Goal: Task Accomplishment & Management: Use online tool/utility

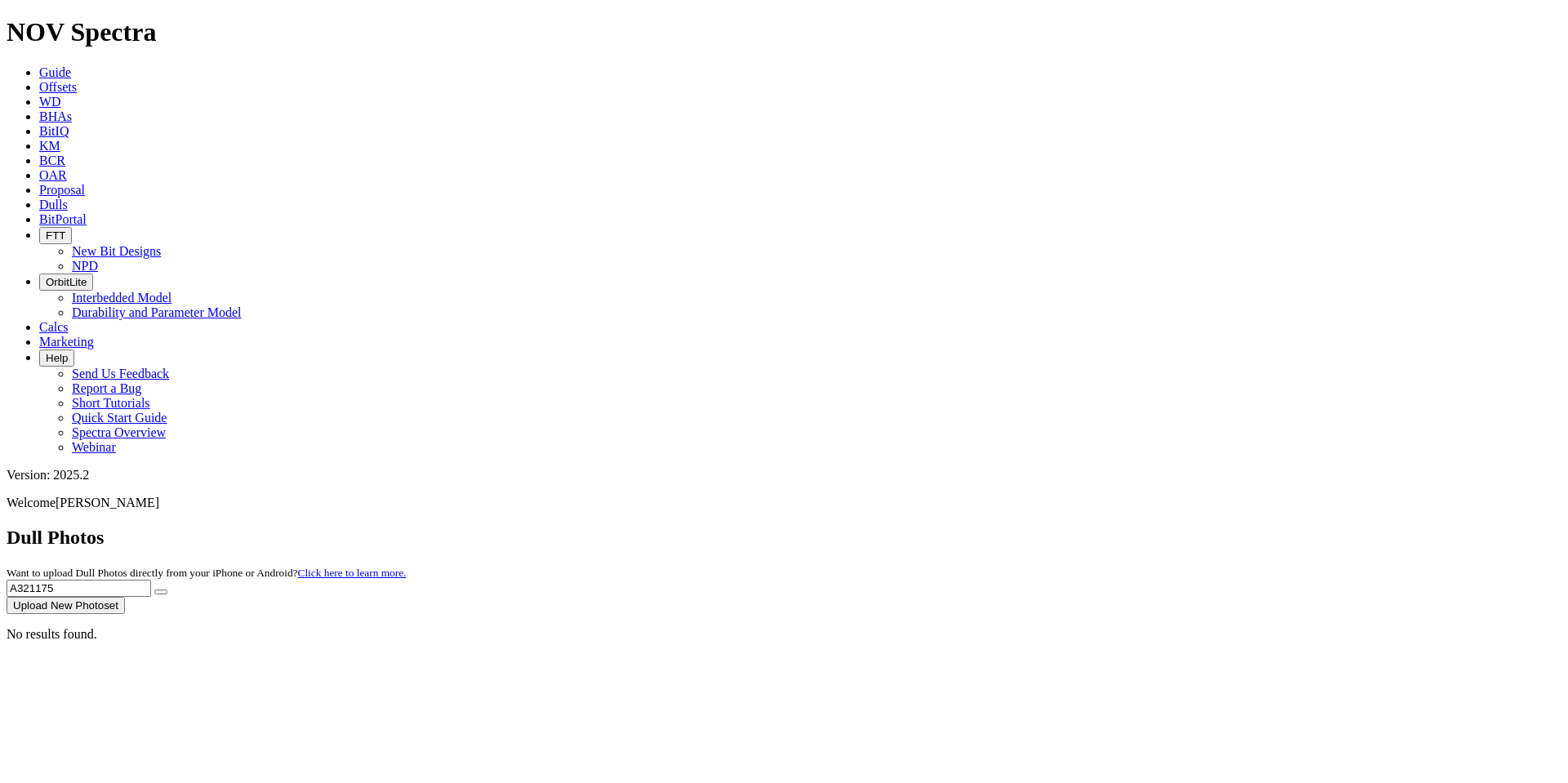
drag, startPoint x: 1264, startPoint y: 77, endPoint x: 1172, endPoint y: 72, distance: 92.1
click at [151, 580] on input "A321175" at bounding box center [79, 588] width 145 height 17
click at [39, 80] on icon at bounding box center [39, 87] width 0 height 14
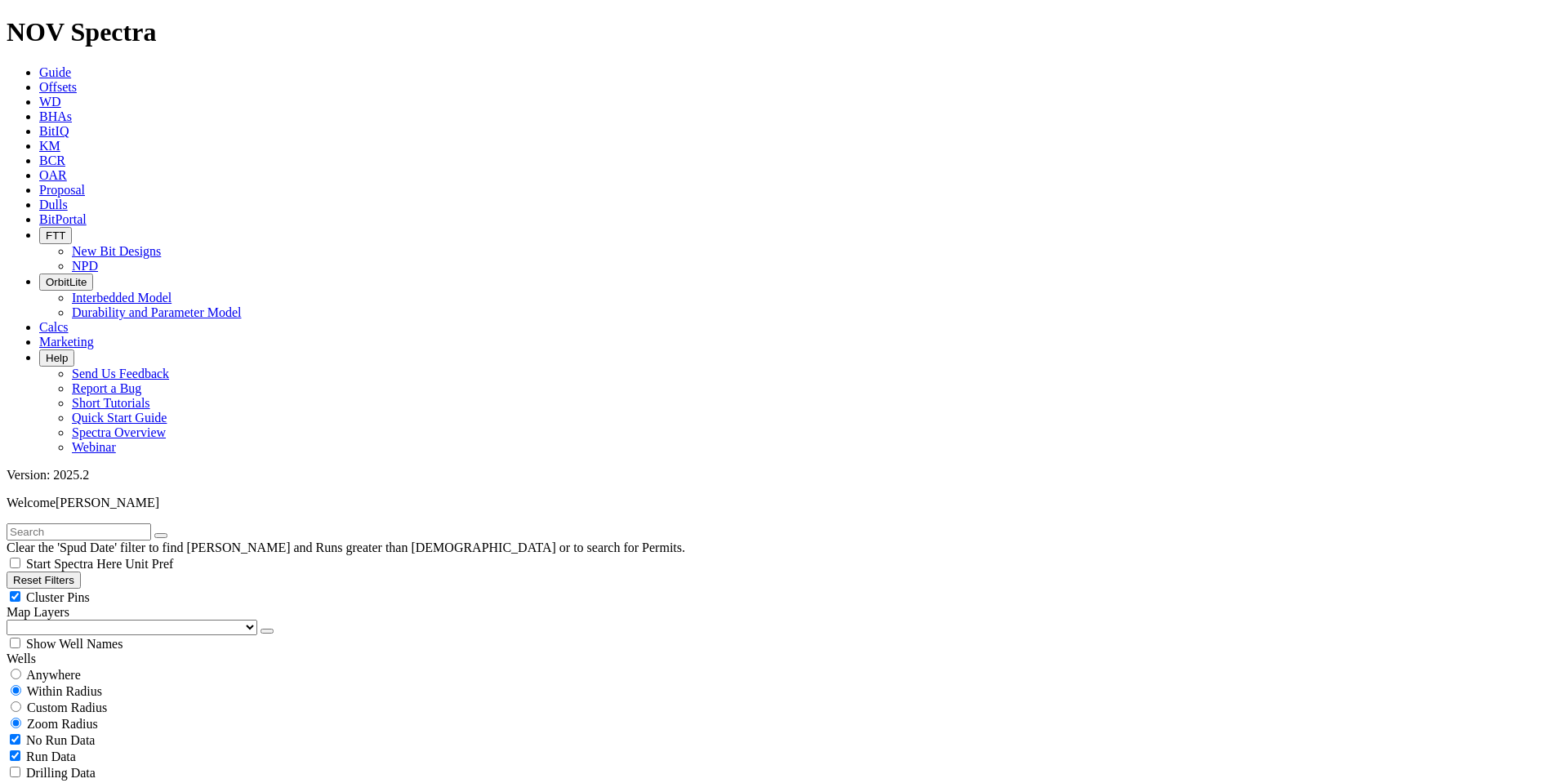
click at [81, 571] on button "Reset Filters" at bounding box center [43, 580] width 74 height 17
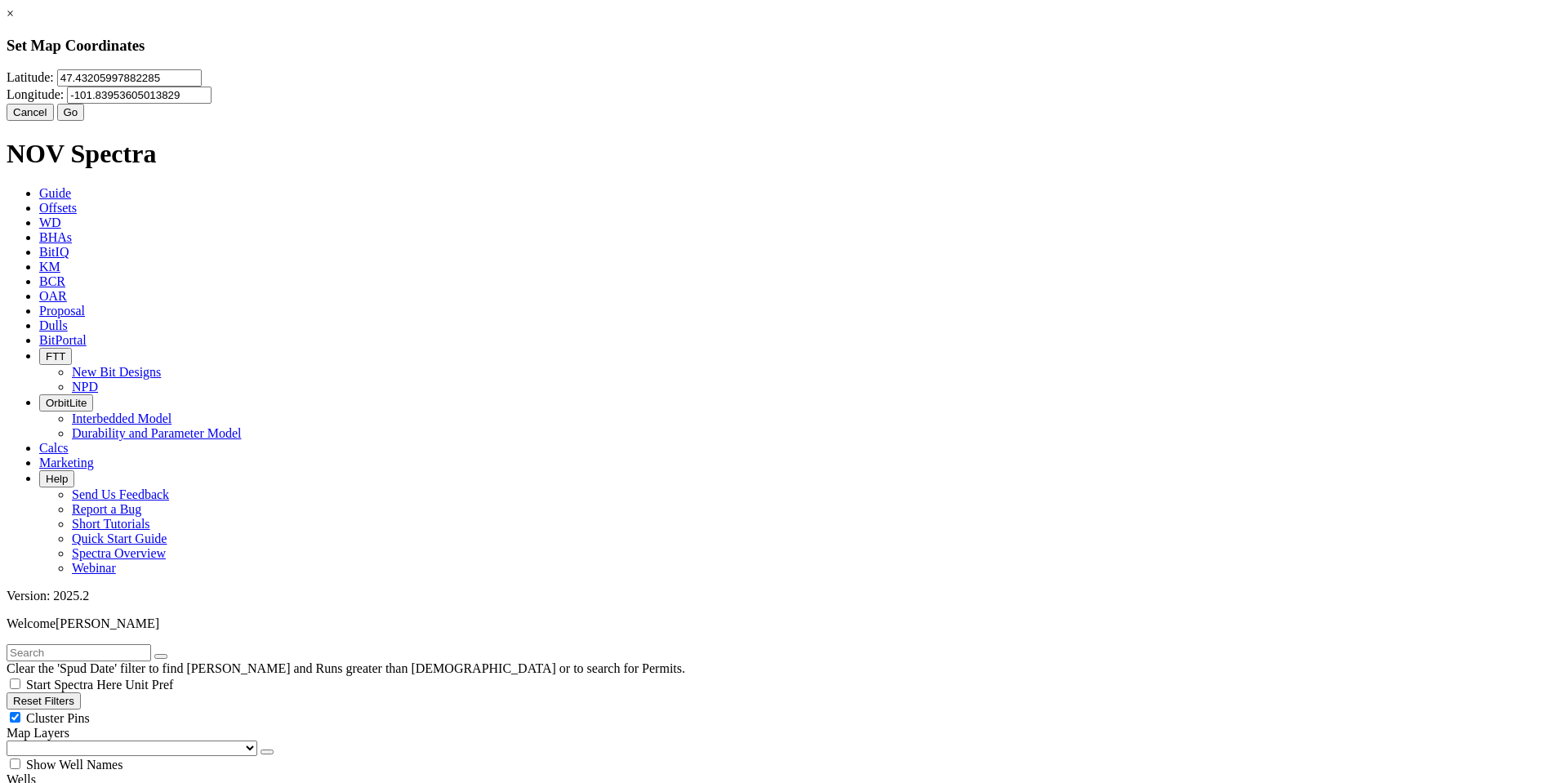
click at [202, 87] on input "47.43205997882285" at bounding box center [130, 77] width 145 height 17
type input "4"
paste input "48.1118185"
type input "48.1118185"
click at [212, 98] on input "-101.83953605013829" at bounding box center [139, 95] width 145 height 17
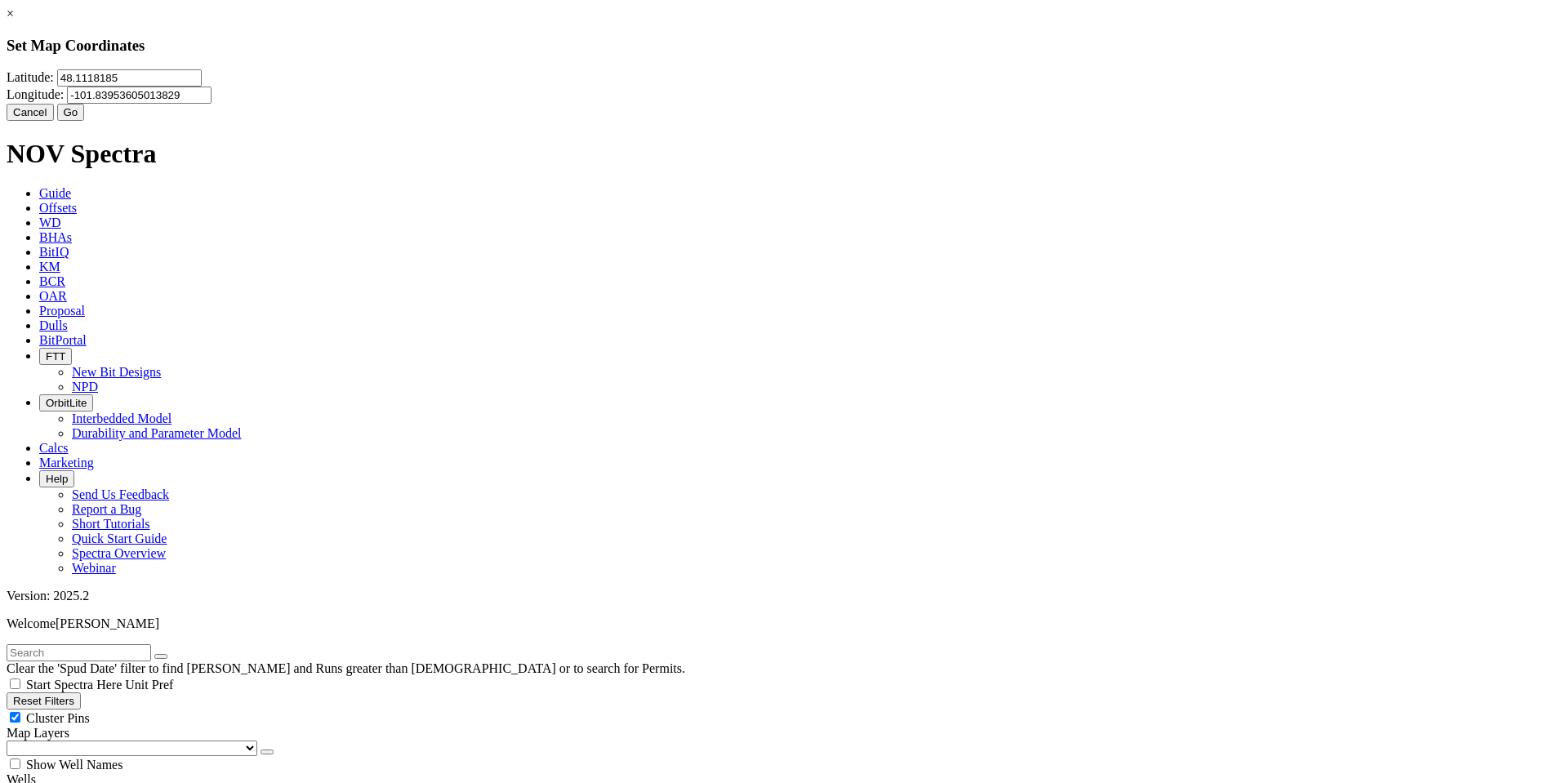
click at [212, 104] on input "-101.83953605013829" at bounding box center [139, 95] width 145 height 17
type input "-1"
paste input "-103.0884295"
type input "-103.0884295"
click at [85, 121] on button "Go" at bounding box center [71, 112] width 27 height 17
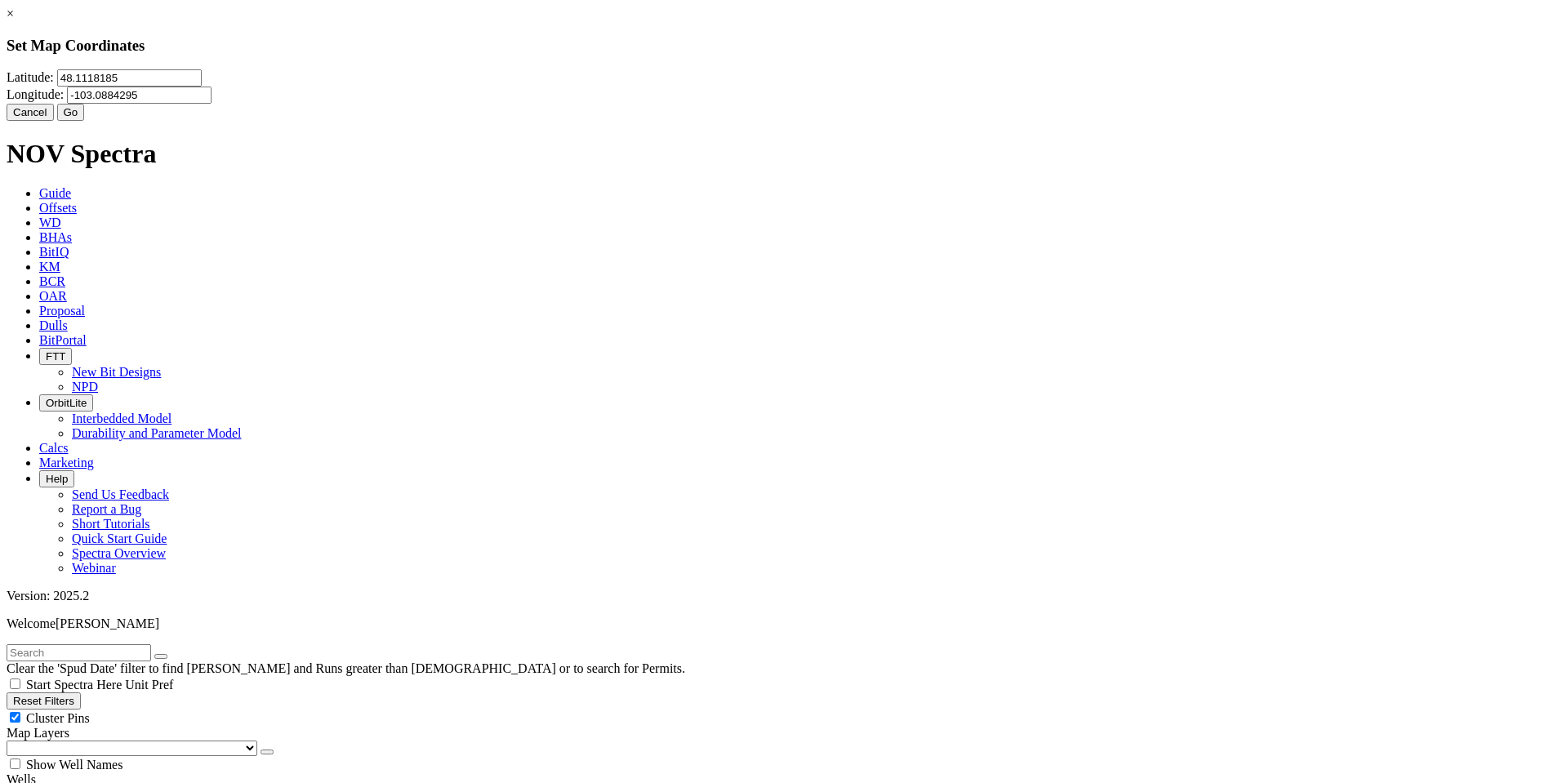
click at [85, 121] on button "Go" at bounding box center [71, 112] width 27 height 17
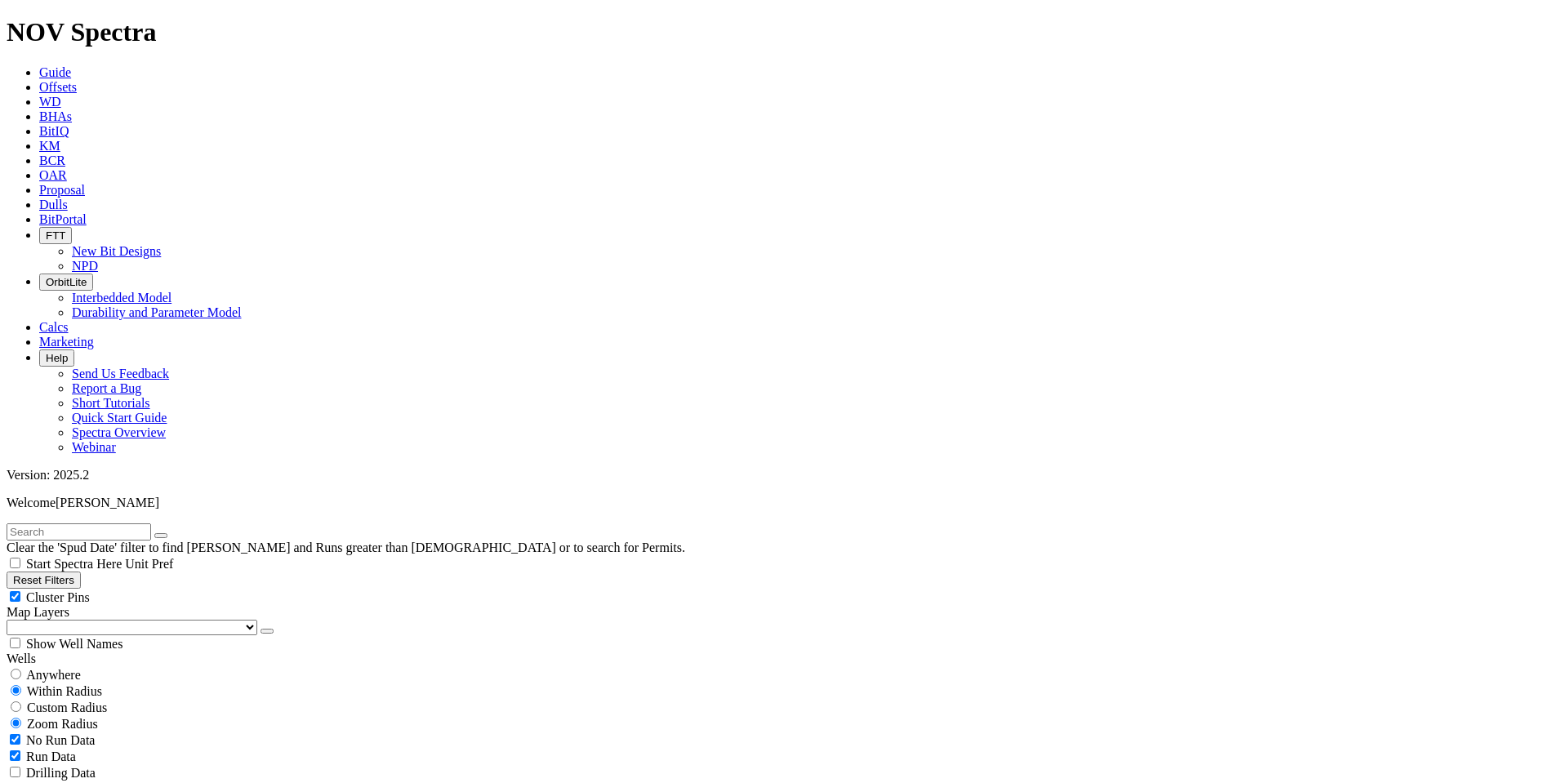
click at [98, 701] on span "Custom Radius" at bounding box center [67, 707] width 80 height 14
radio input "true"
radio input "false"
click at [45, 743] on button "Miles" at bounding box center [26, 757] width 38 height 17
click at [100, 732] on input "number" at bounding box center [79, 741] width 145 height 17
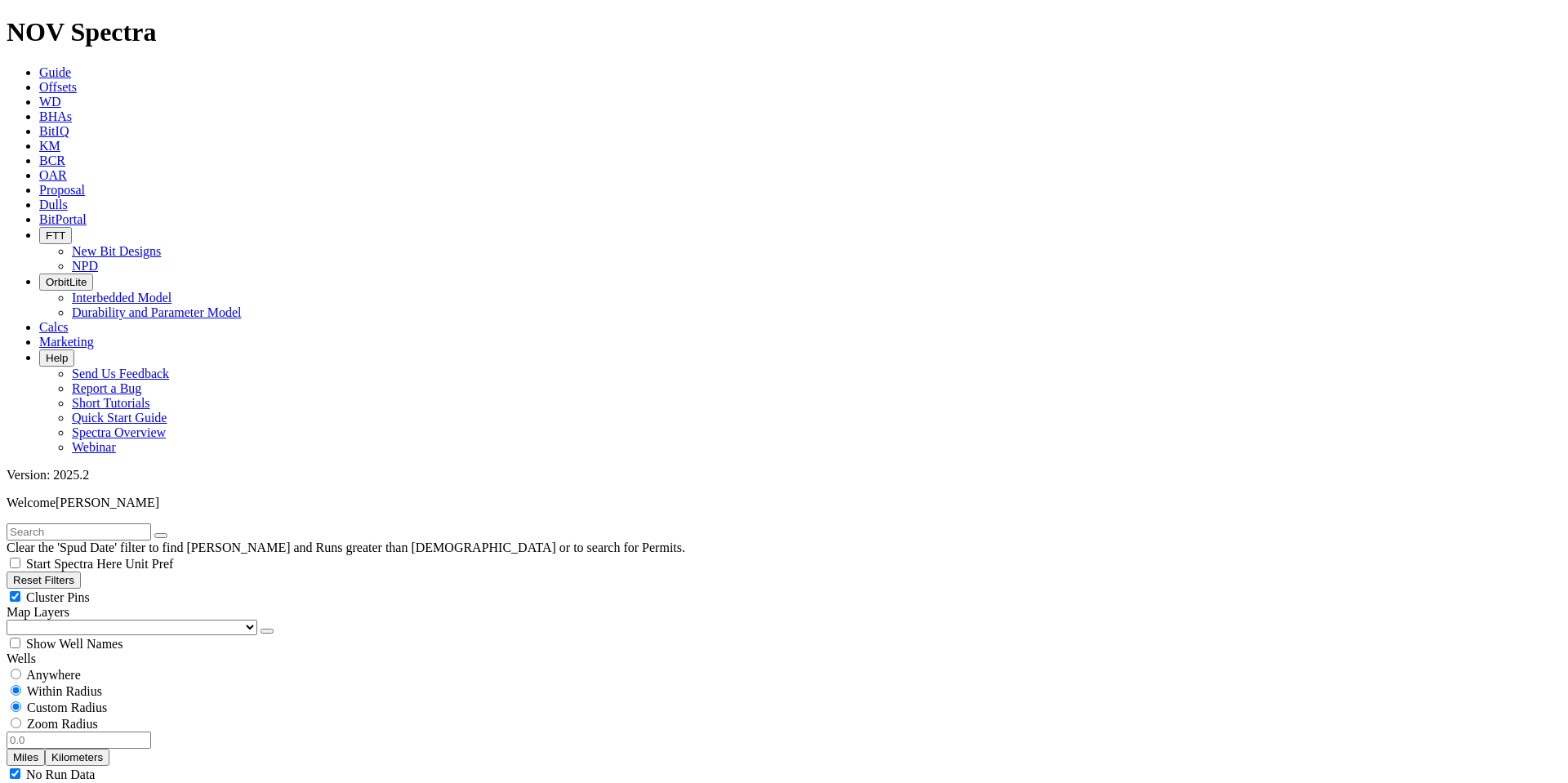
click at [133, 732] on input "number" at bounding box center [79, 741] width 145 height 17
type input "15"
select select "6"
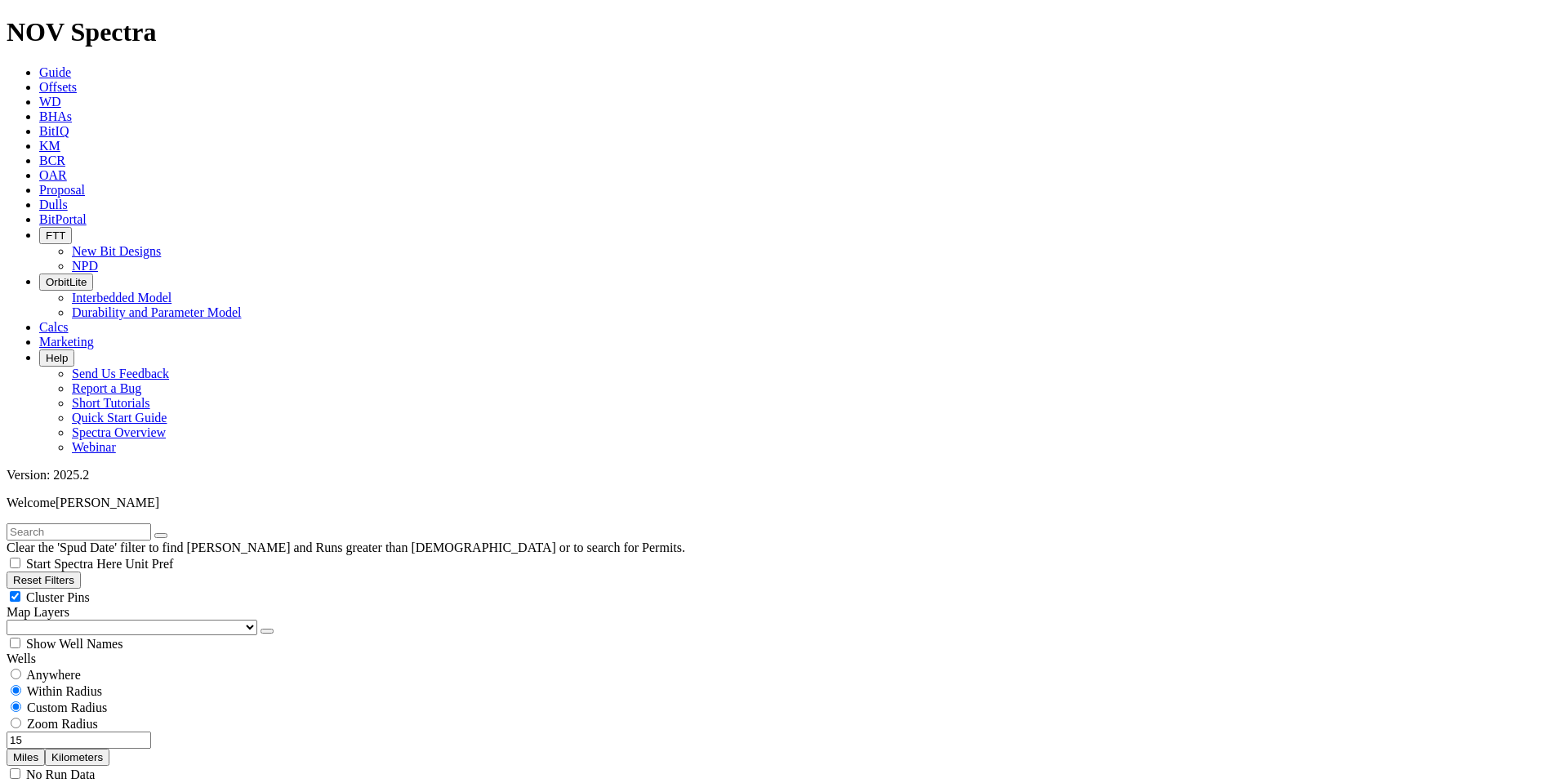
checkbox input "false"
select select "? number:6 ?"
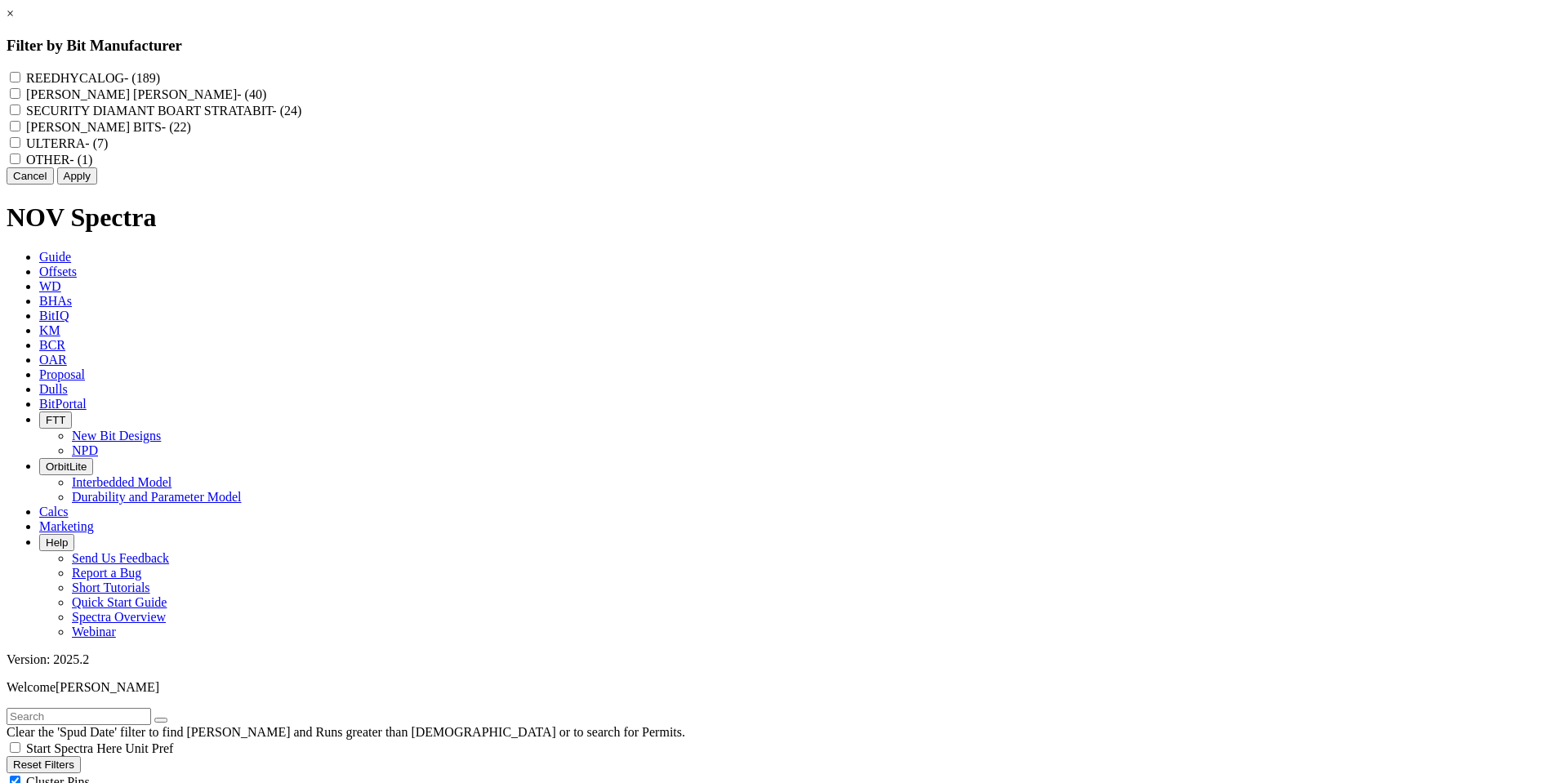
click at [21, 74] on input "REEDHYCALOG - (189)" at bounding box center [15, 77] width 11 height 11
checkbox input "true"
click at [97, 185] on button "Apply" at bounding box center [77, 176] width 40 height 17
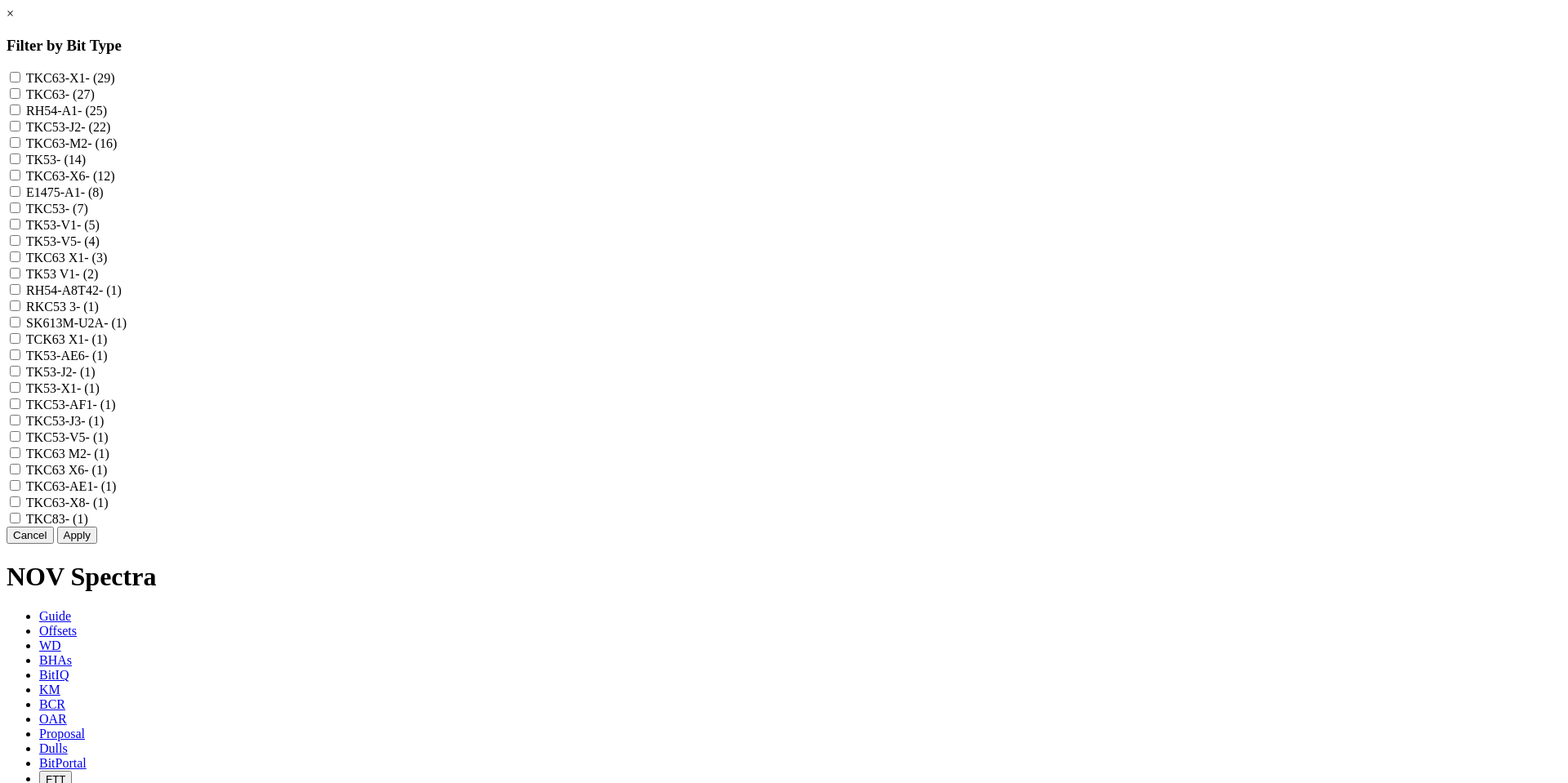
click at [21, 132] on input "TKC53-J2 - (22)" at bounding box center [15, 126] width 11 height 11
checkbox input "true"
click at [21, 213] on input "TKC53 - (7)" at bounding box center [15, 207] width 11 height 11
checkbox input "true"
click at [21, 377] on input "TK53-J2 - (1)" at bounding box center [15, 371] width 11 height 11
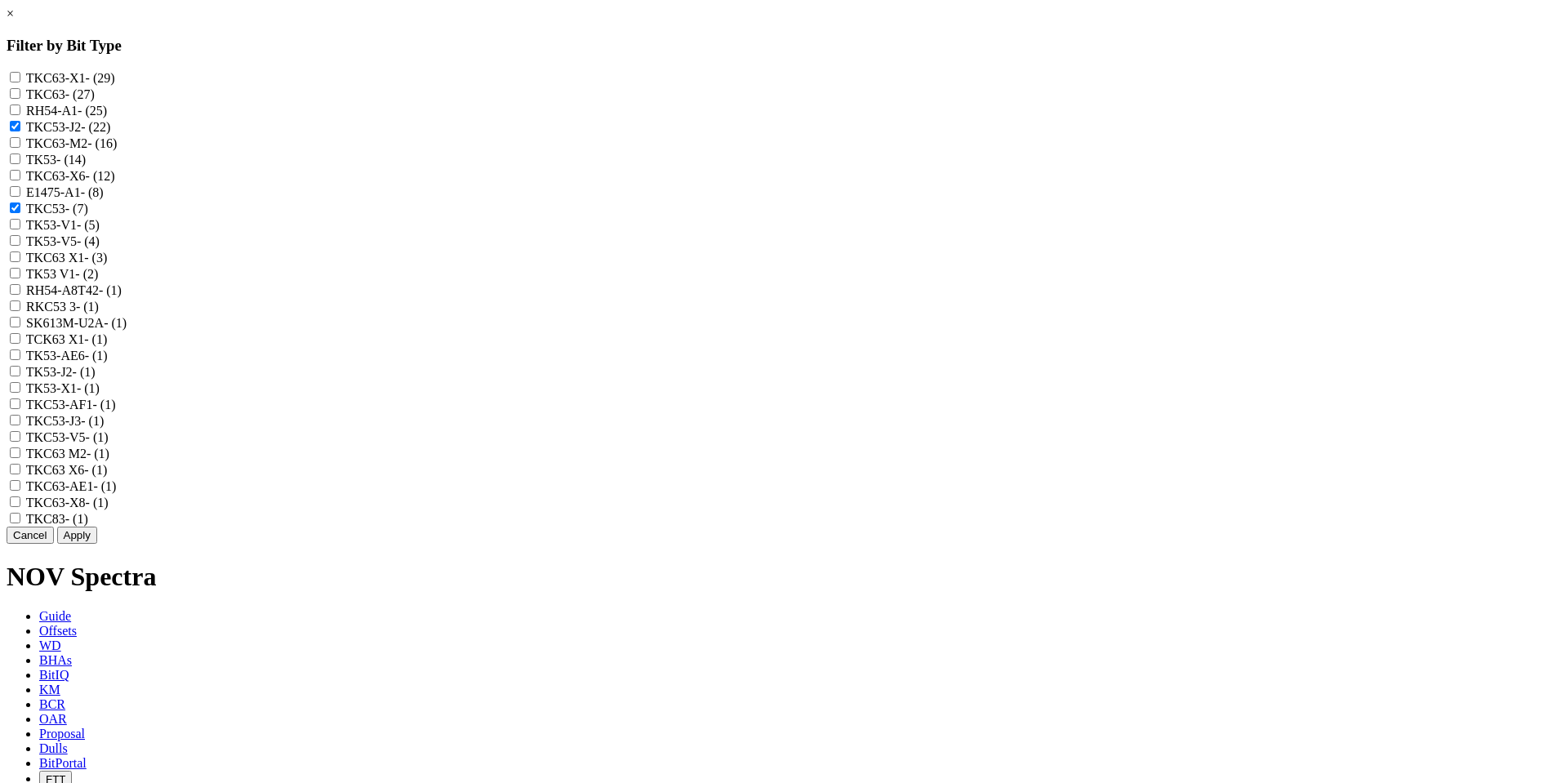
checkbox input "true"
click at [97, 544] on button "Apply" at bounding box center [77, 536] width 40 height 17
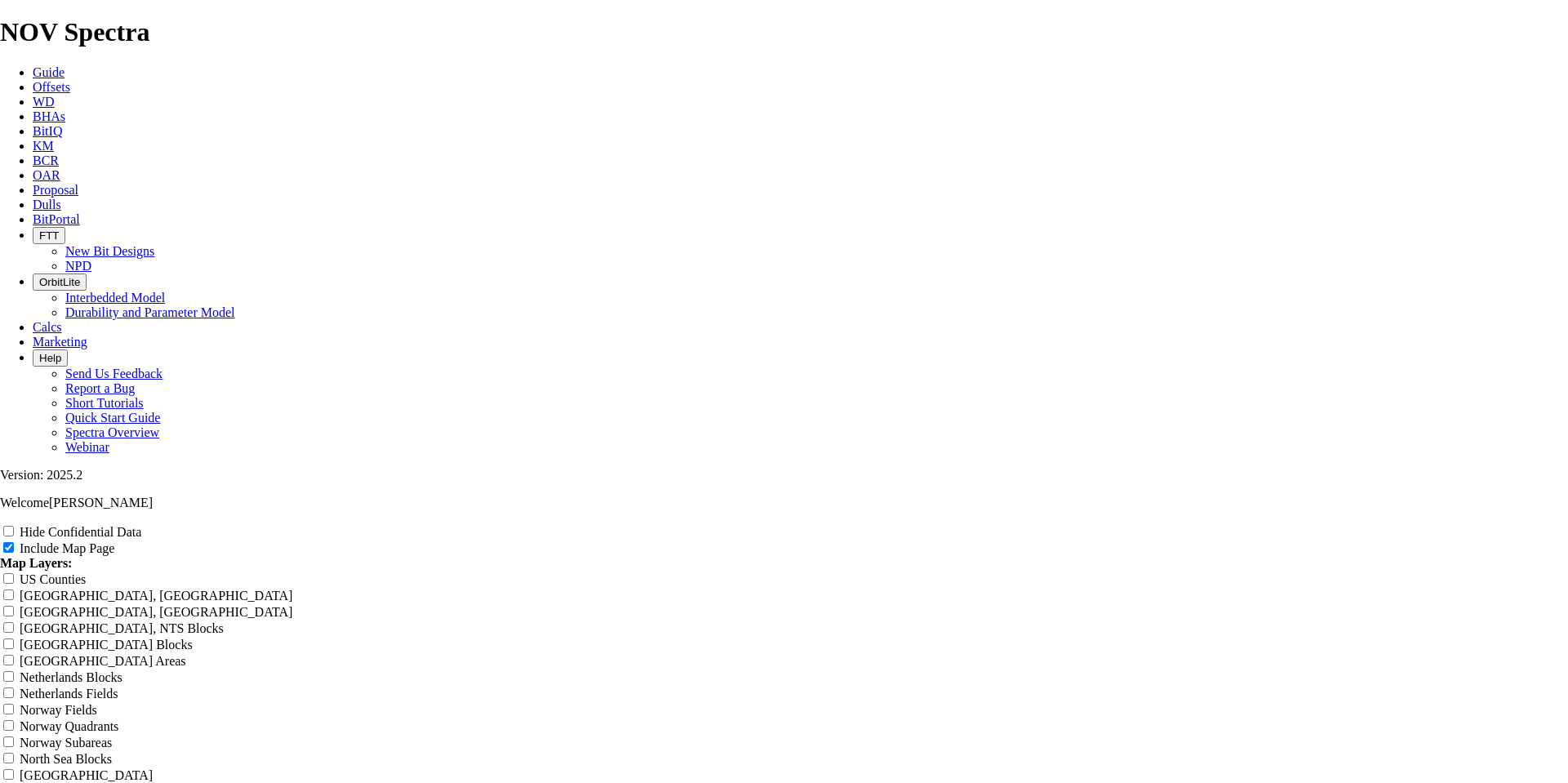
scroll to position [2042, 0]
